Goal: Find specific page/section

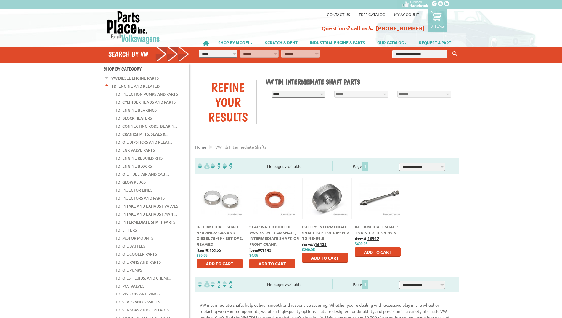
click at [323, 232] on span "Pulley: Intermediate Shaft for 1.9L Diesel & TDI 93-99.5" at bounding box center [326, 232] width 48 height 17
